Goal: Information Seeking & Learning: Learn about a topic

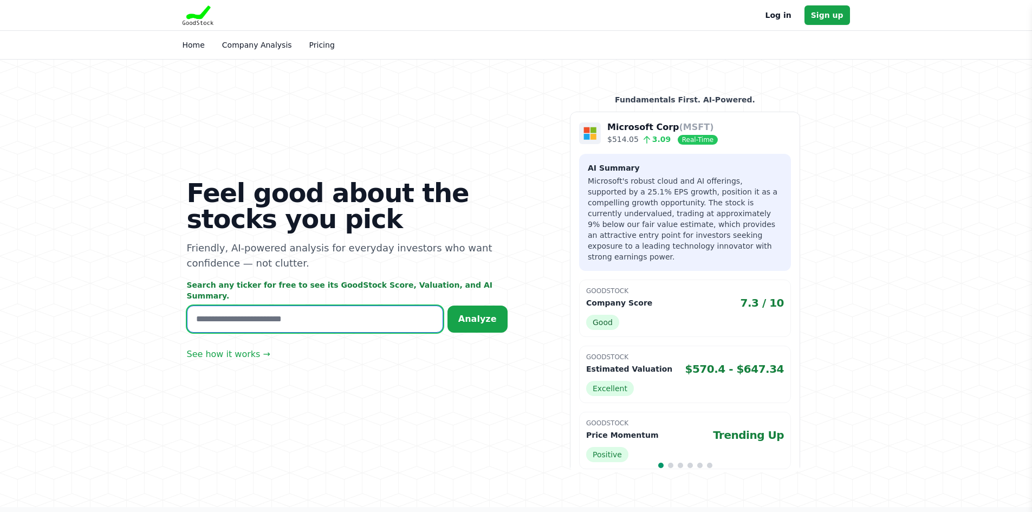
click at [231, 322] on input "text" at bounding box center [315, 319] width 256 height 27
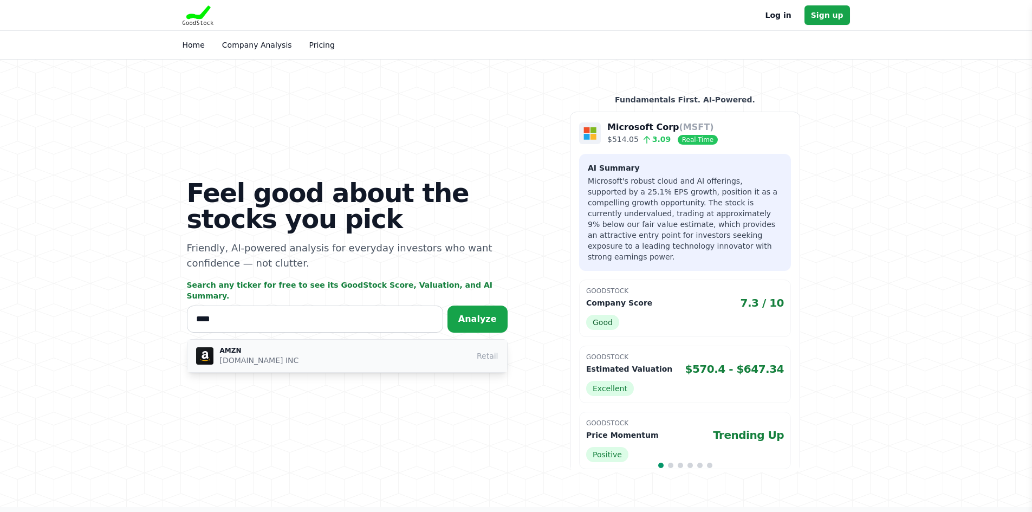
click at [243, 355] on p "AMAZON.COM INC" at bounding box center [259, 360] width 79 height 11
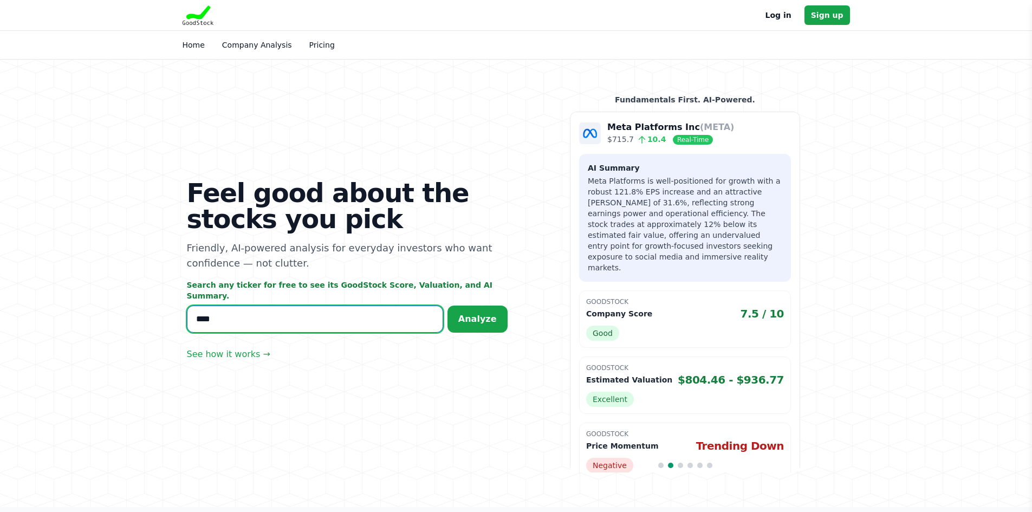
drag, startPoint x: 262, startPoint y: 318, endPoint x: 164, endPoint y: 319, distance: 98.1
click at [164, 319] on section "Feel good about the stocks you pick Friendly, AI-powered analysis for everyday …" at bounding box center [516, 284] width 1032 height 448
type input "****"
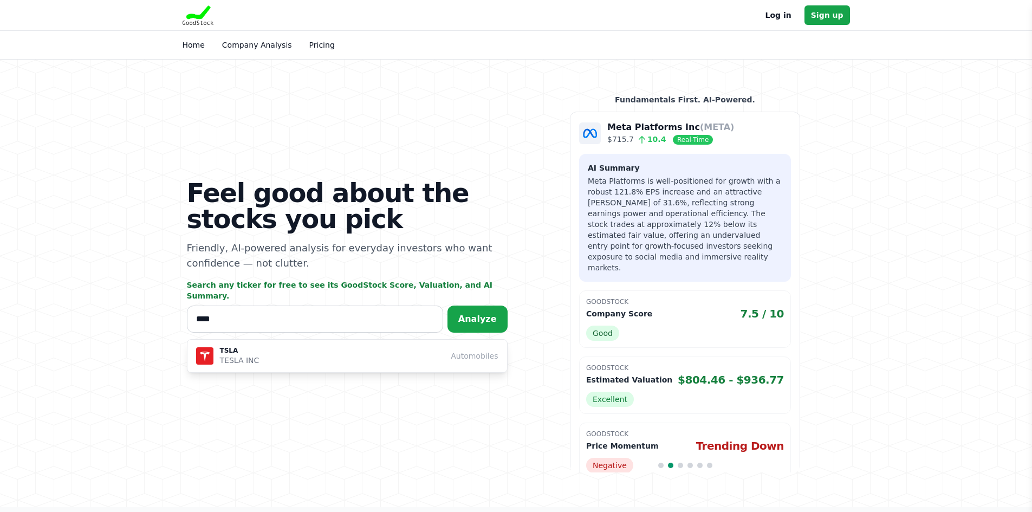
click at [248, 367] on div "TSLA TESLA INC Automobiles" at bounding box center [347, 356] width 321 height 34
click at [243, 359] on p "TESLA INC" at bounding box center [240, 360] width 40 height 11
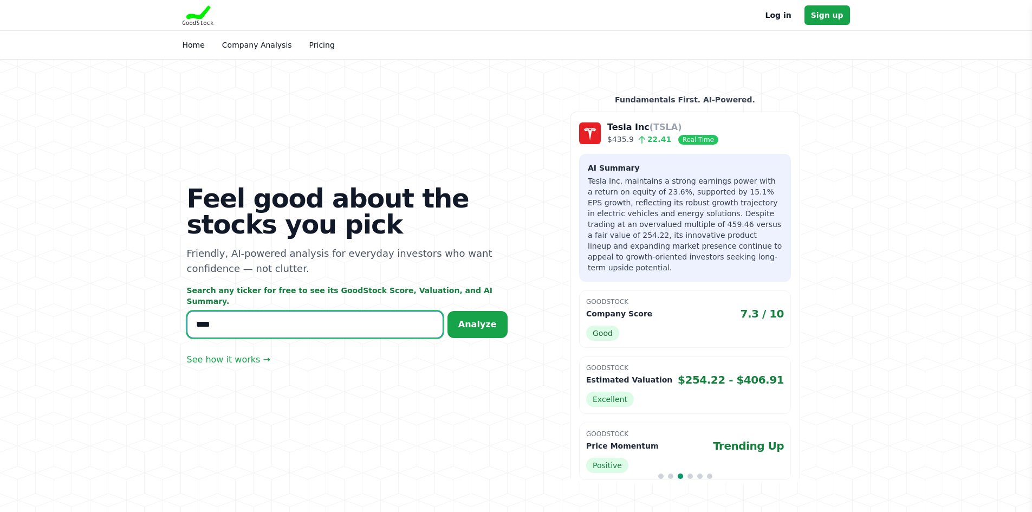
drag, startPoint x: 249, startPoint y: 319, endPoint x: 102, endPoint y: 316, distance: 146.9
click at [102, 316] on section "Feel good about the stocks you pick Friendly, AI-powered analysis for everyday …" at bounding box center [516, 289] width 1032 height 458
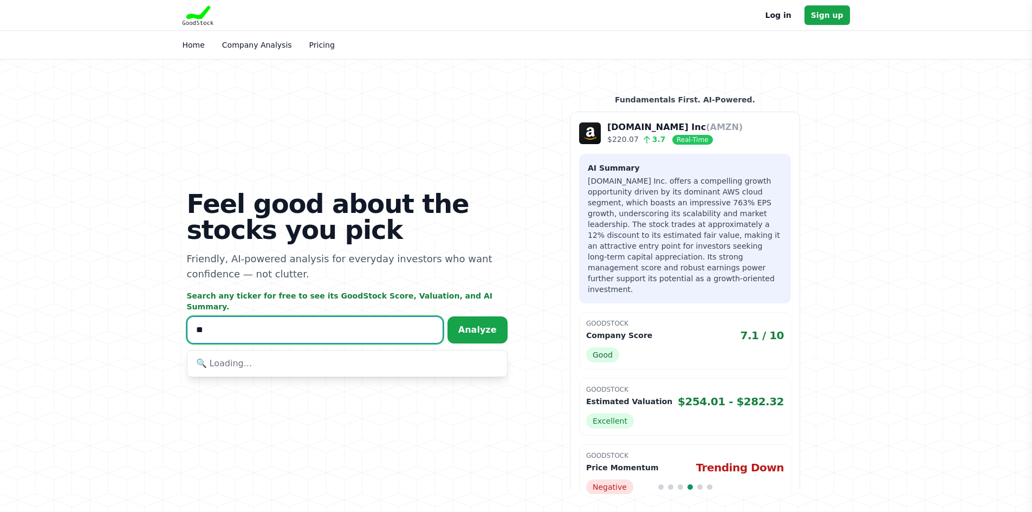
type input "*"
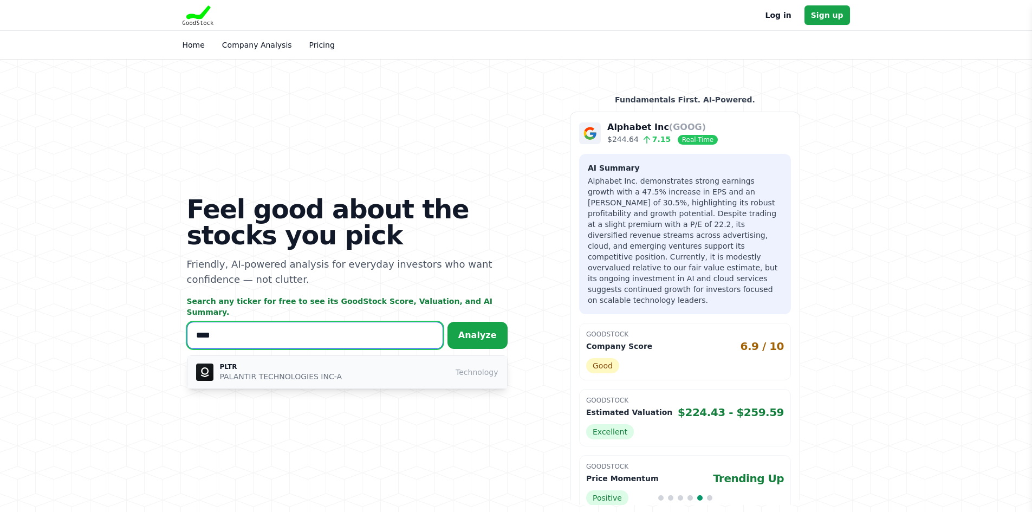
type input "****"
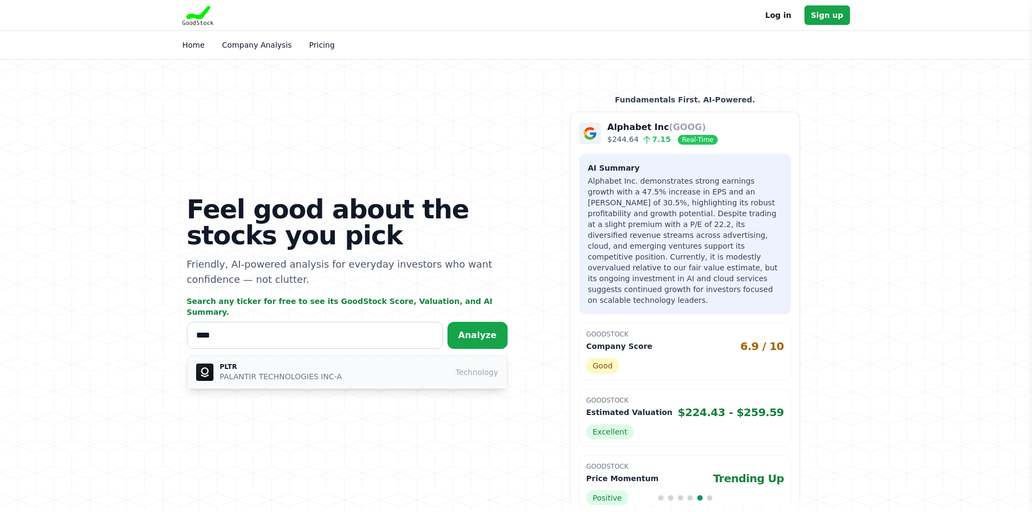
click at [220, 371] on p "PALANTIR TECHNOLOGIES INC-A" at bounding box center [281, 376] width 122 height 11
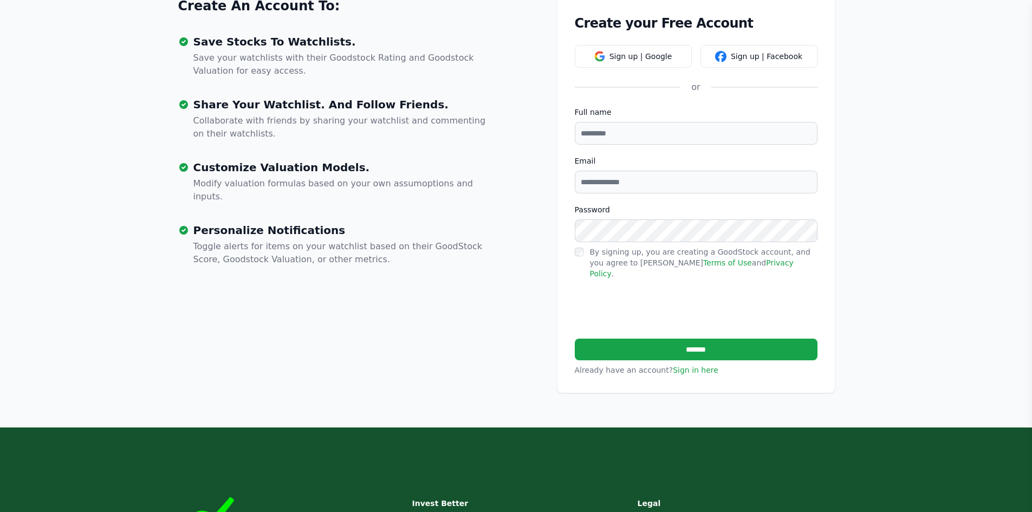
scroll to position [488, 0]
